Goal: Information Seeking & Learning: Learn about a topic

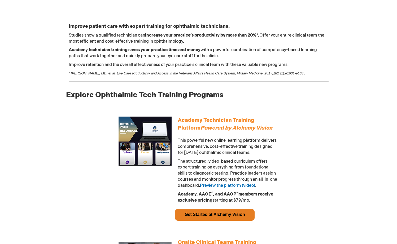
scroll to position [294, 0]
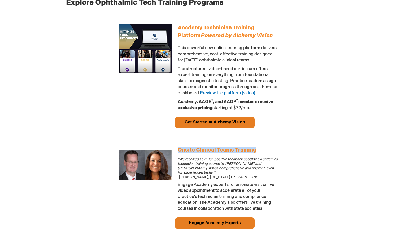
drag, startPoint x: 259, startPoint y: 156, endPoint x: 179, endPoint y: 155, distance: 80.4
click at [179, 155] on td "Onsite Clinical Teams Training “We received so much positive feedback about the…" at bounding box center [228, 181] width 106 height 73
copy link "Onsite Clinical Teams Training"
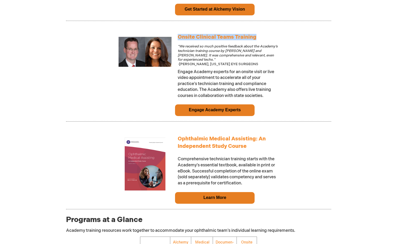
scroll to position [428, 0]
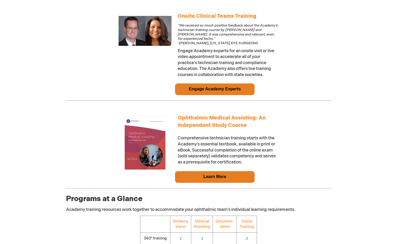
click at [221, 182] on td "Learn More" at bounding box center [215, 177] width 80 height 12
click at [221, 179] on link "Learn More" at bounding box center [215, 177] width 23 height 5
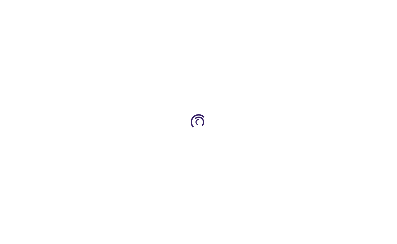
scroll to position [428, 0]
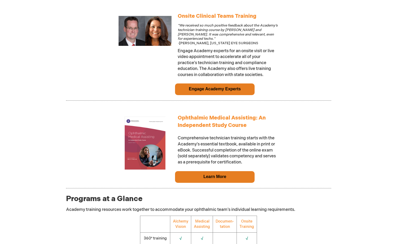
click at [217, 178] on link "Learn More" at bounding box center [215, 177] width 23 height 5
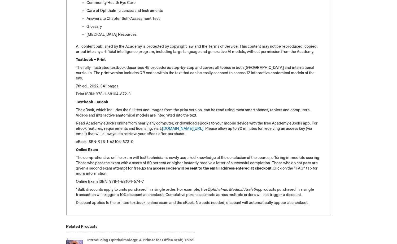
scroll to position [589, 0]
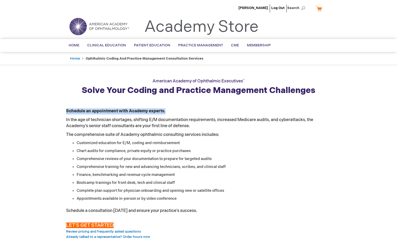
drag, startPoint x: 167, startPoint y: 111, endPoint x: 68, endPoint y: 111, distance: 99.2
click at [66, 110] on p "Schedule an appointment with Academy experts." at bounding box center [198, 112] width 265 height 6
copy strong "Schedule an appointment with Academy experts."
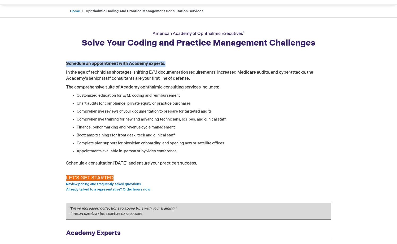
scroll to position [44, 0]
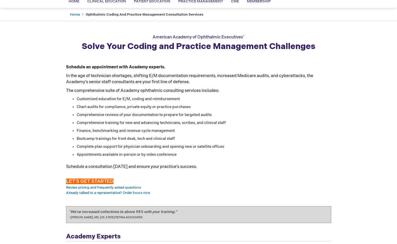
click at [115, 100] on li "Customized education for E/M, coding and reimbursement" at bounding box center [204, 99] width 255 height 5
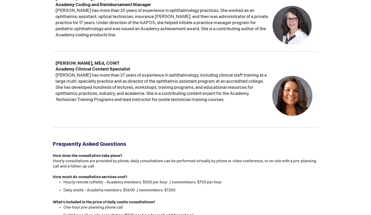
scroll to position [373, 0]
